Goal: Task Accomplishment & Management: Complete application form

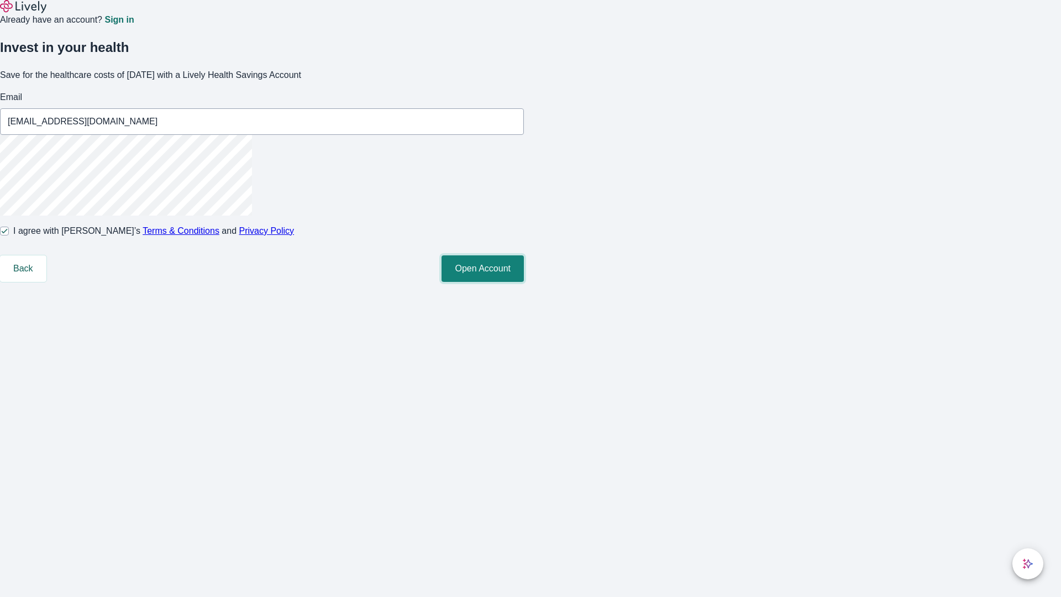
click at [524, 282] on button "Open Account" at bounding box center [483, 268] width 82 height 27
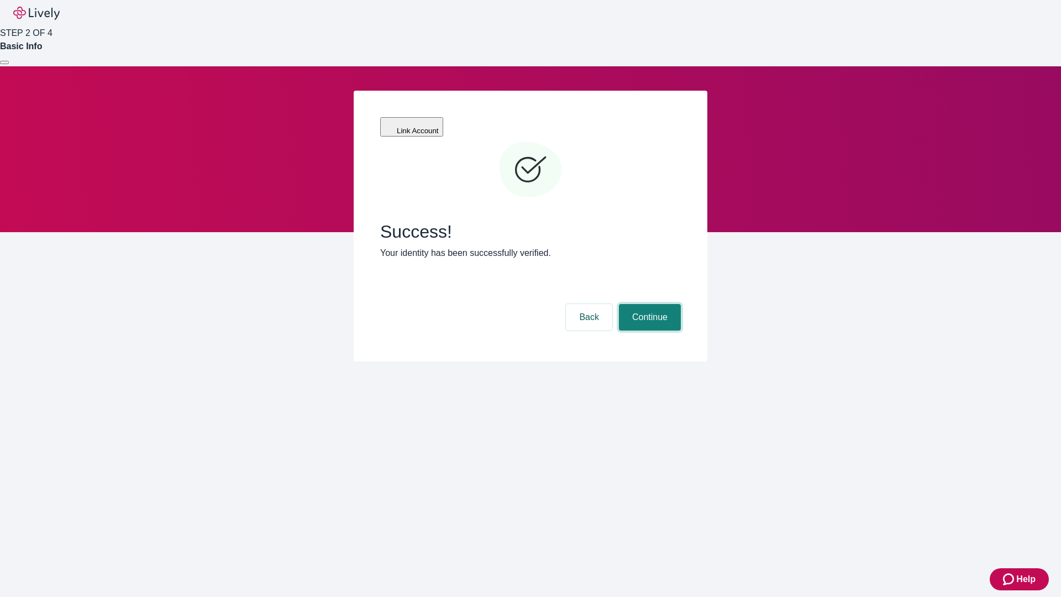
click at [648, 304] on button "Continue" at bounding box center [650, 317] width 62 height 27
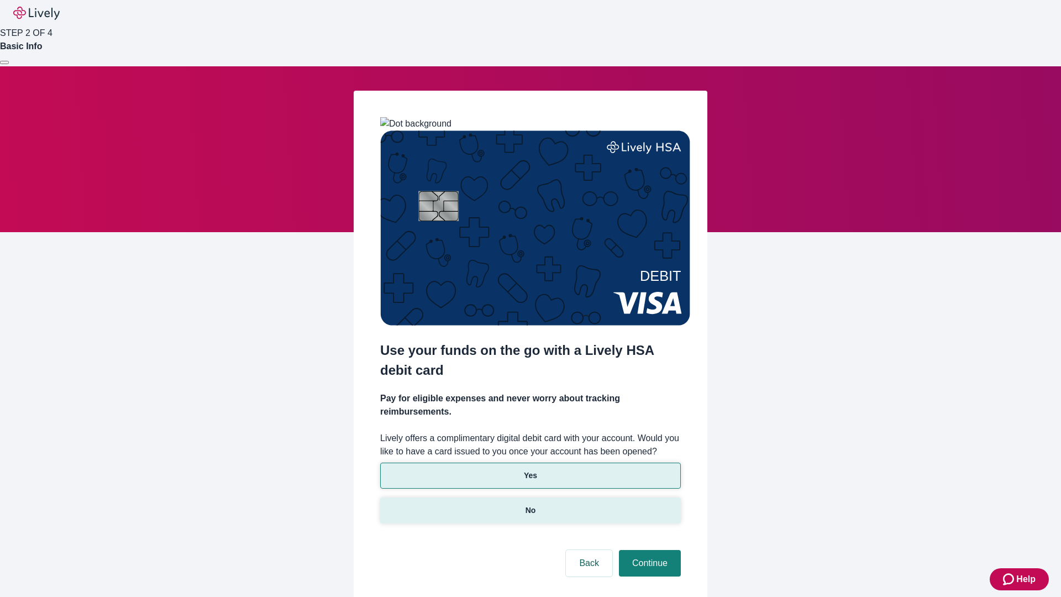
click at [530, 505] on p "No" at bounding box center [531, 511] width 11 height 12
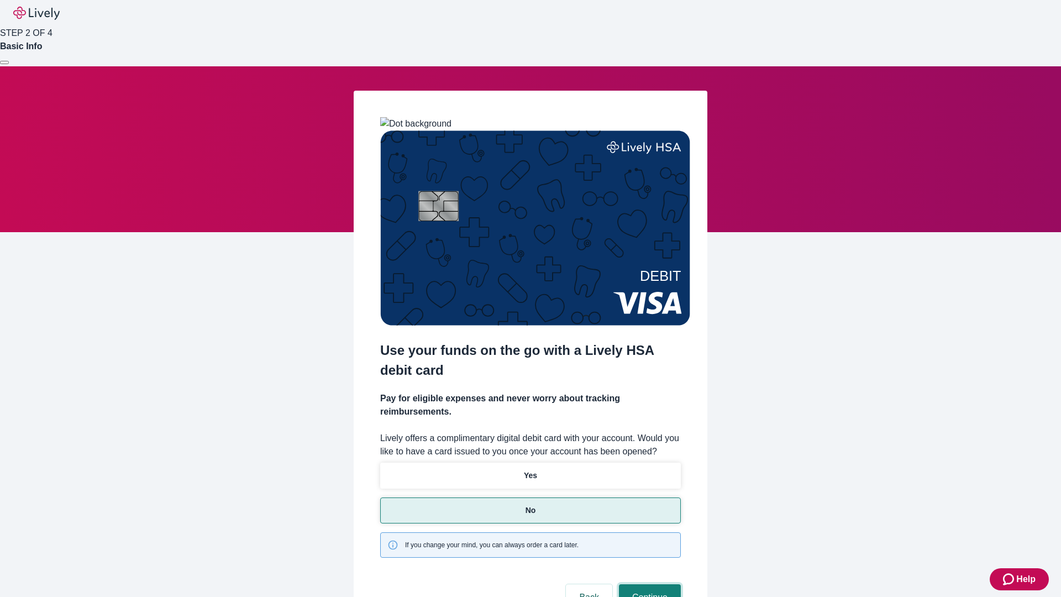
click at [648, 584] on button "Continue" at bounding box center [650, 597] width 62 height 27
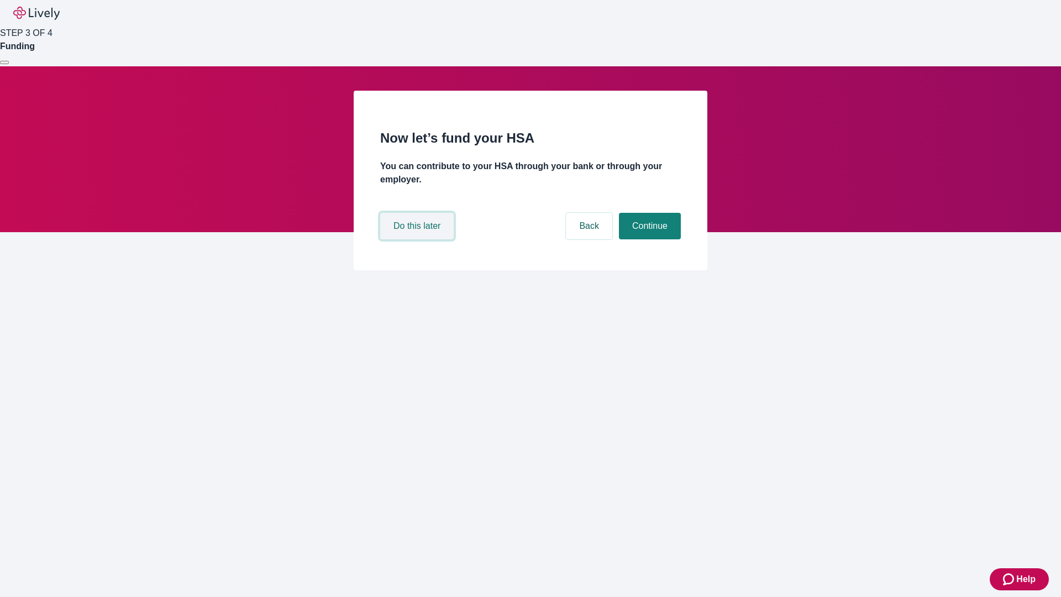
click at [418, 239] on button "Do this later" at bounding box center [417, 226] width 74 height 27
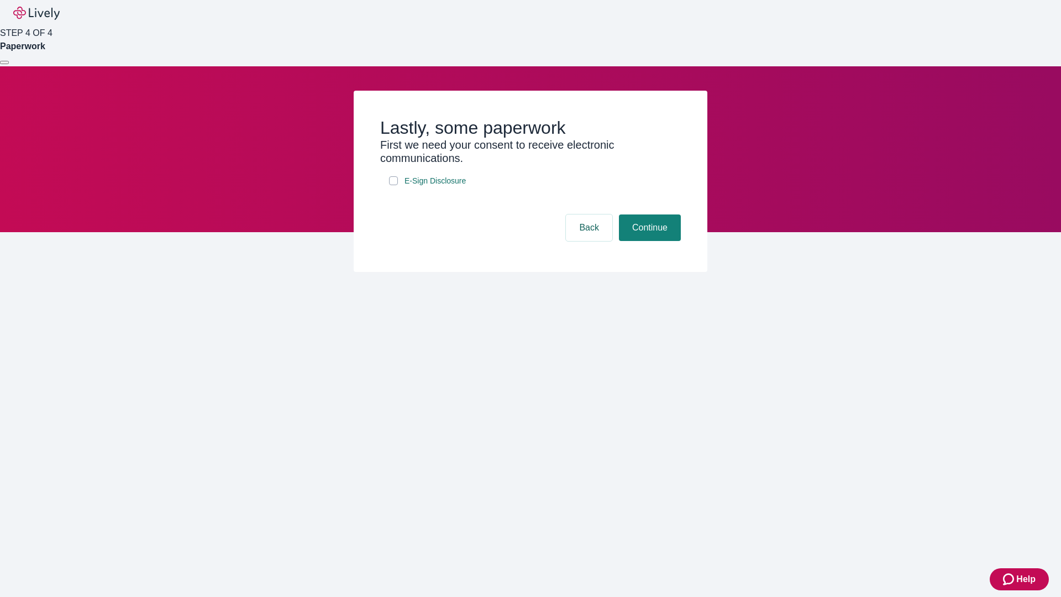
click at [394, 185] on input "E-Sign Disclosure" at bounding box center [393, 180] width 9 height 9
checkbox input "true"
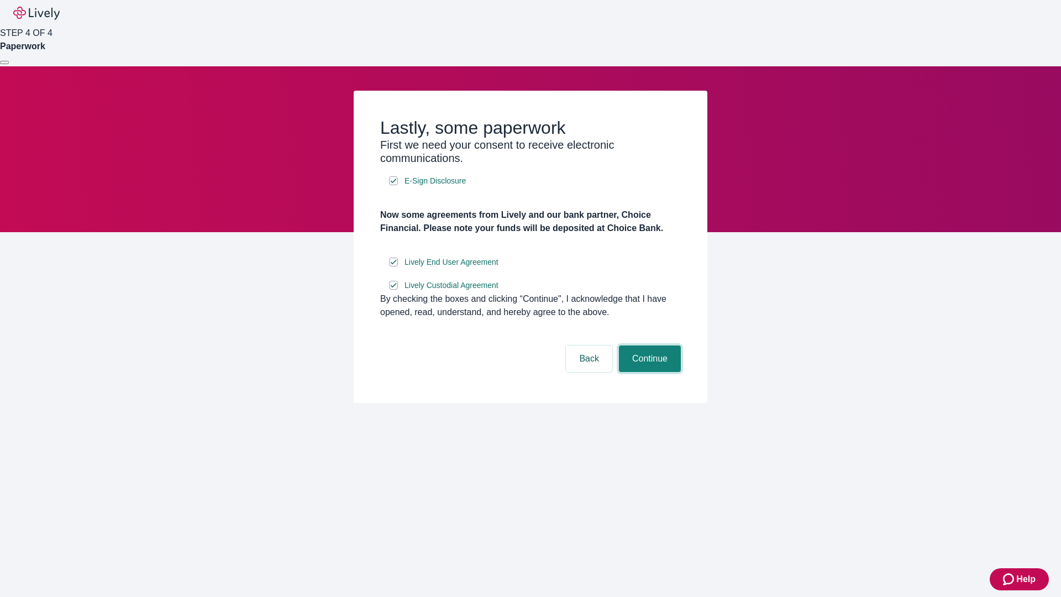
click at [648, 372] on button "Continue" at bounding box center [650, 359] width 62 height 27
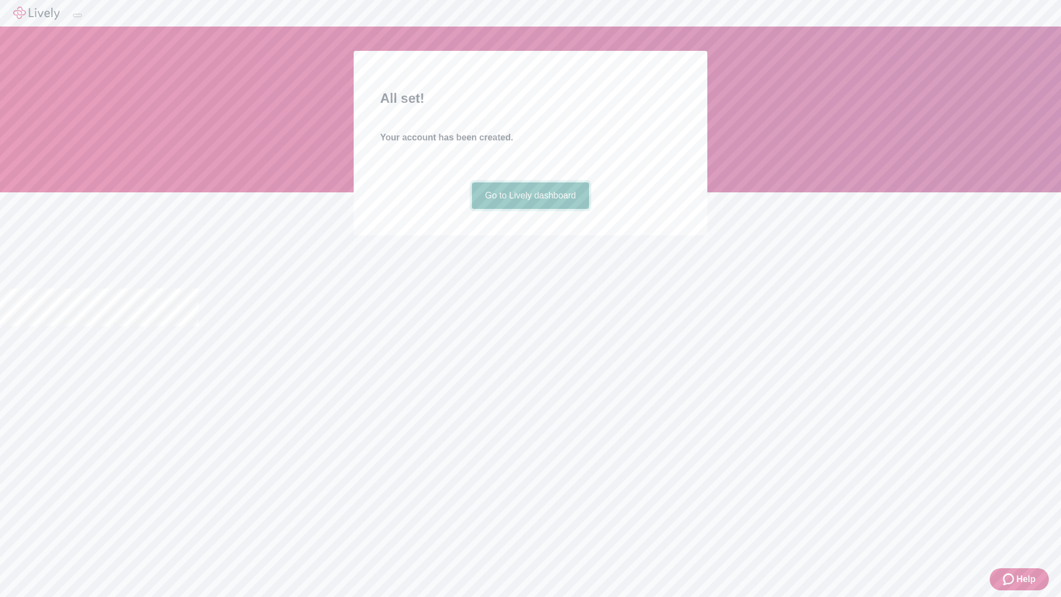
click at [530, 209] on link "Go to Lively dashboard" at bounding box center [531, 195] width 118 height 27
